Goal: Information Seeking & Learning: Learn about a topic

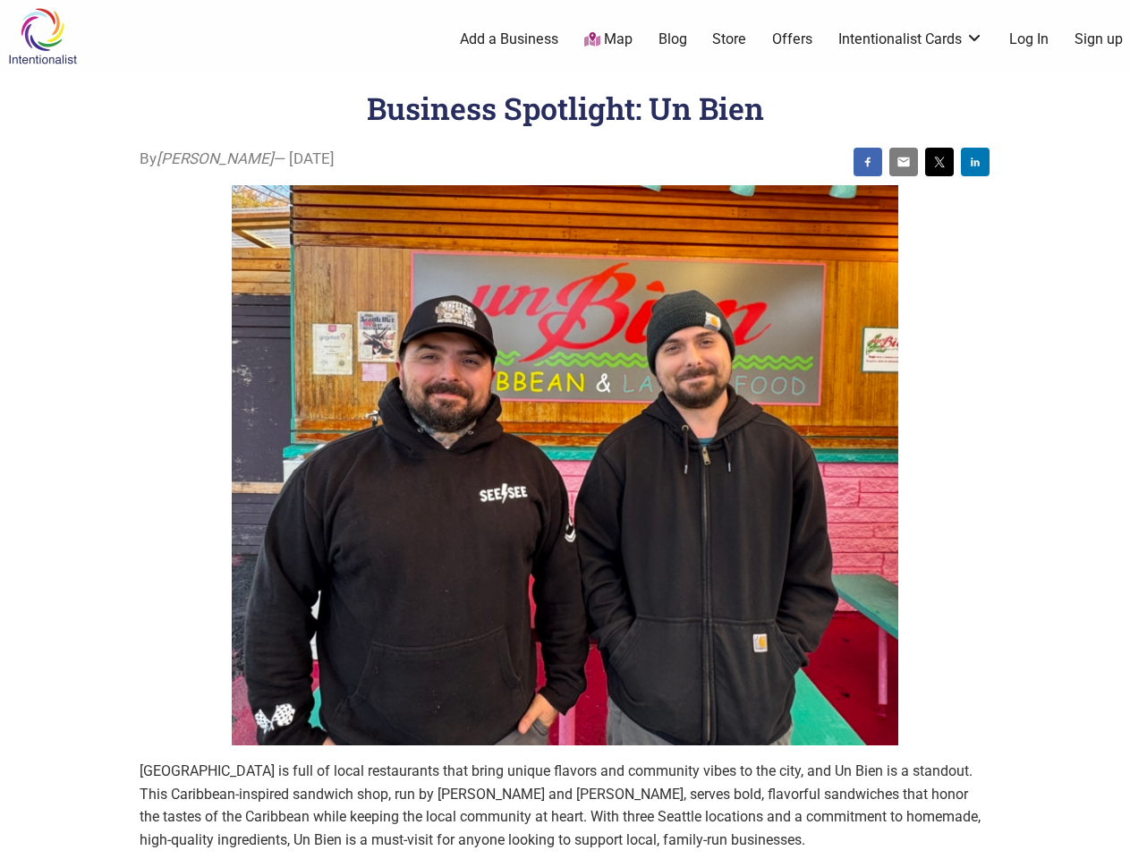
click at [565, 430] on img at bounding box center [565, 465] width 667 height 561
click at [868, 162] on img at bounding box center [868, 162] width 14 height 14
click at [904, 162] on img at bounding box center [904, 162] width 14 height 14
click at [940, 162] on img at bounding box center [939, 162] width 14 height 14
click at [975, 162] on img at bounding box center [975, 162] width 14 height 14
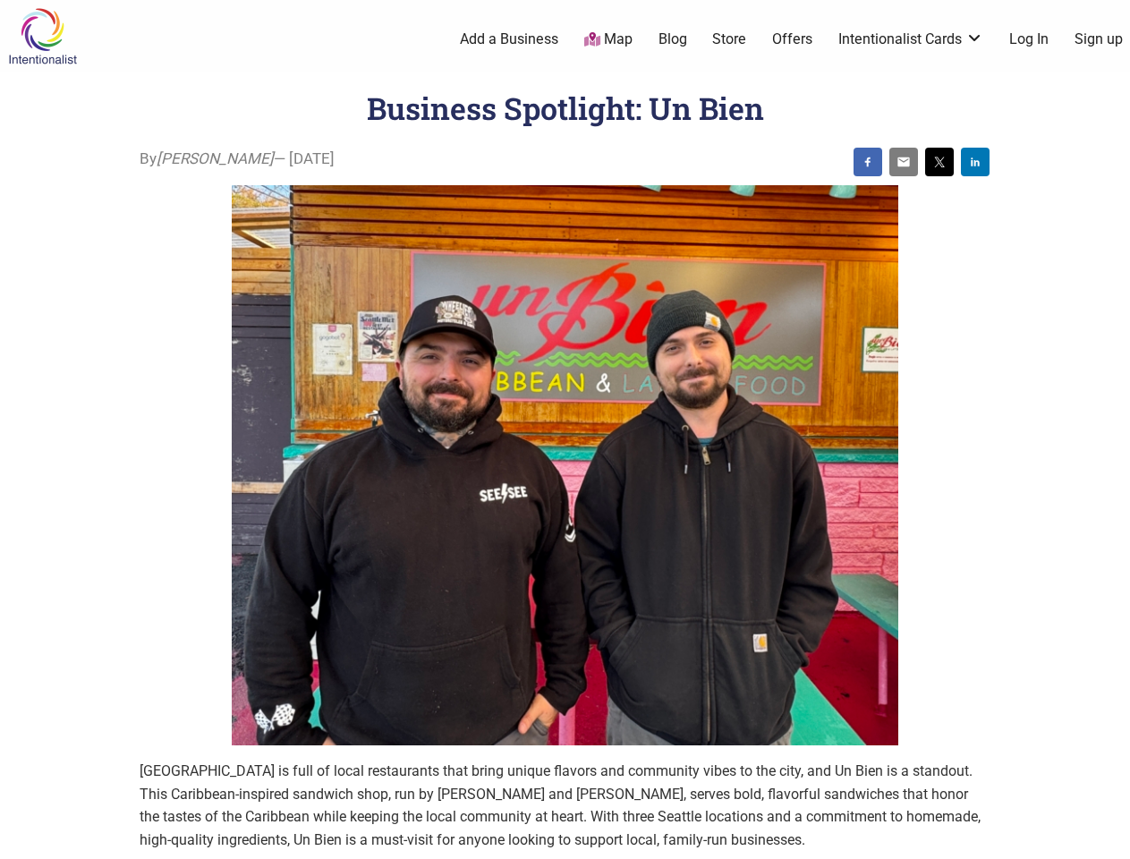
click at [1110, 839] on icon at bounding box center [1111, 837] width 20 height 22
